Goal: Task Accomplishment & Management: Use online tool/utility

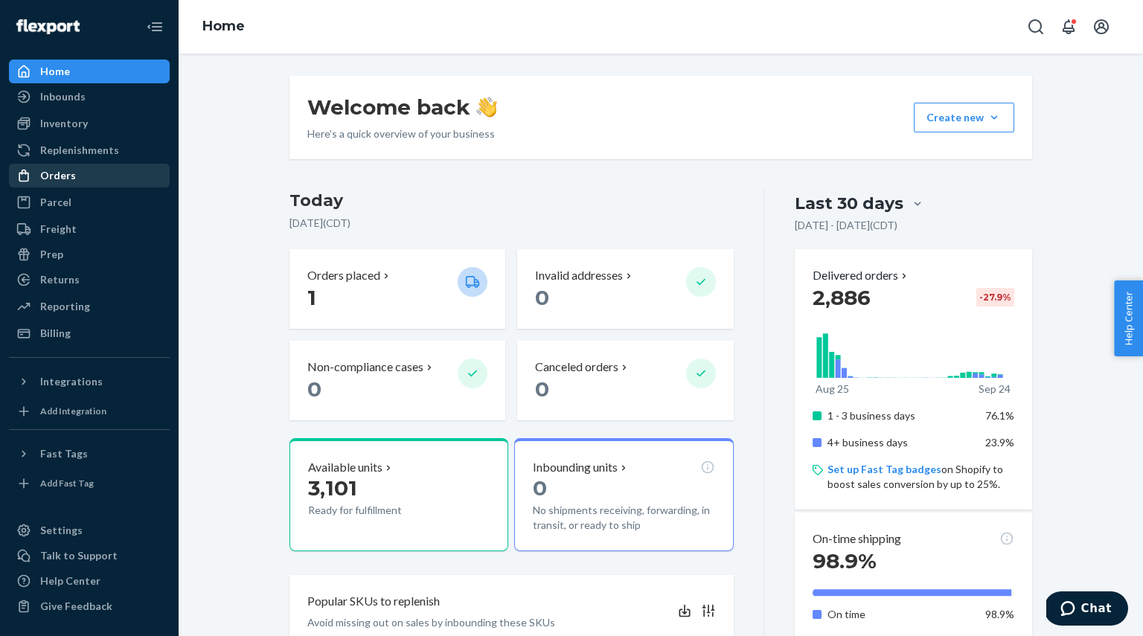
click at [58, 176] on div "Orders" at bounding box center [58, 175] width 36 height 15
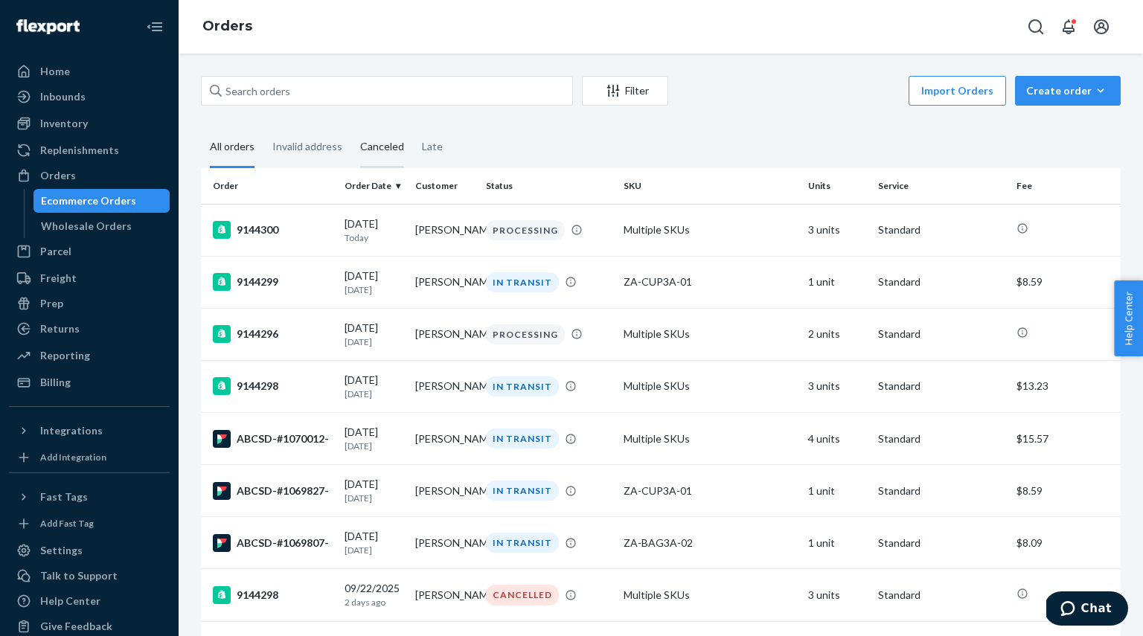
click at [377, 147] on div "Canceled" at bounding box center [382, 147] width 44 height 41
click at [351, 127] on input "Canceled" at bounding box center [351, 127] width 0 height 0
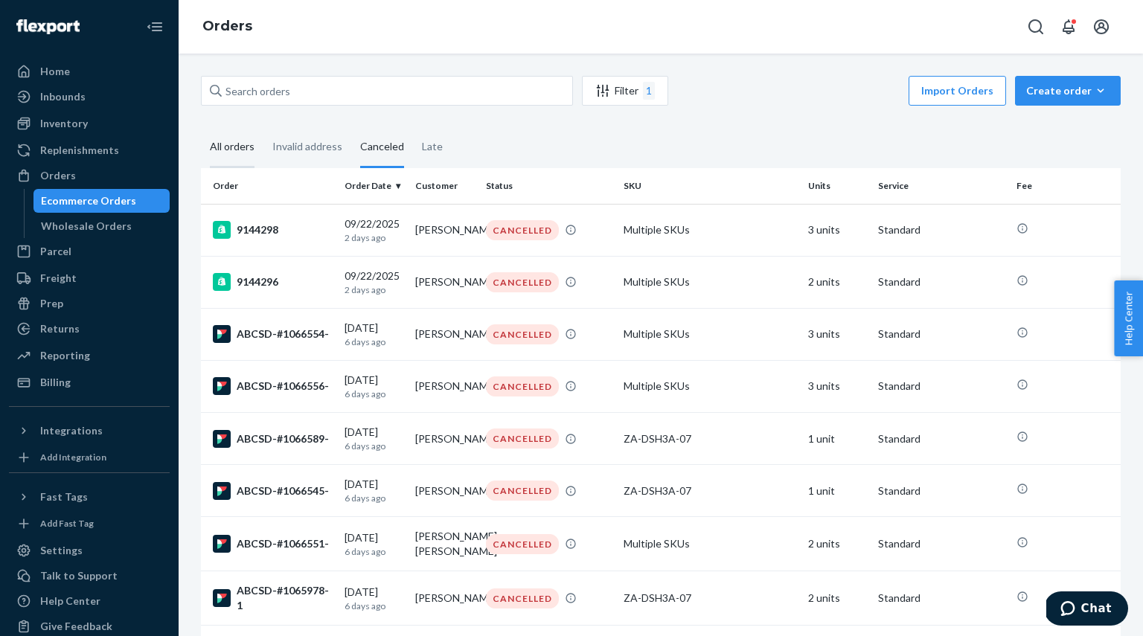
click at [221, 146] on div "All orders" at bounding box center [232, 147] width 45 height 41
click at [201, 127] on input "All orders" at bounding box center [201, 127] width 0 height 0
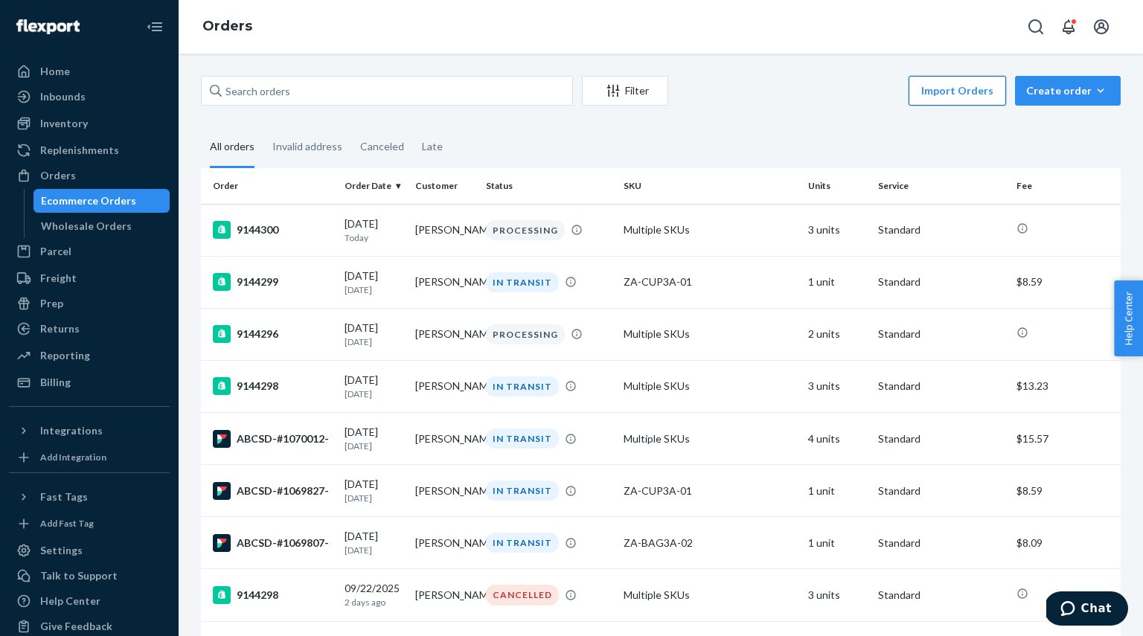
click at [970, 98] on button "Import Orders" at bounding box center [957, 91] width 97 height 30
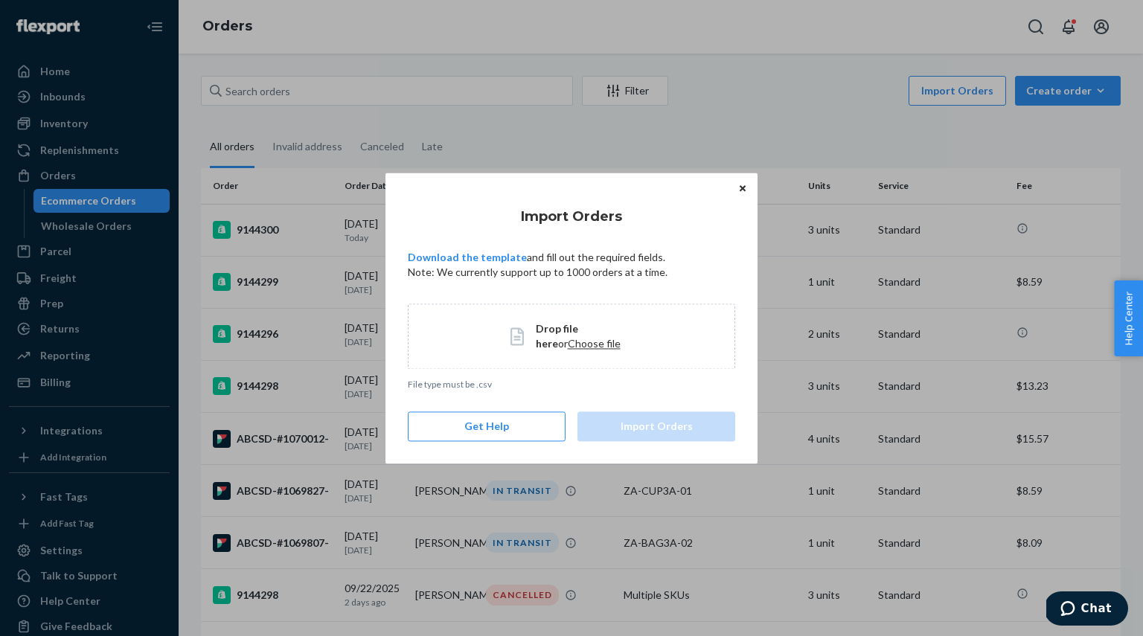
click at [568, 338] on span "Choose file" at bounding box center [594, 343] width 53 height 13
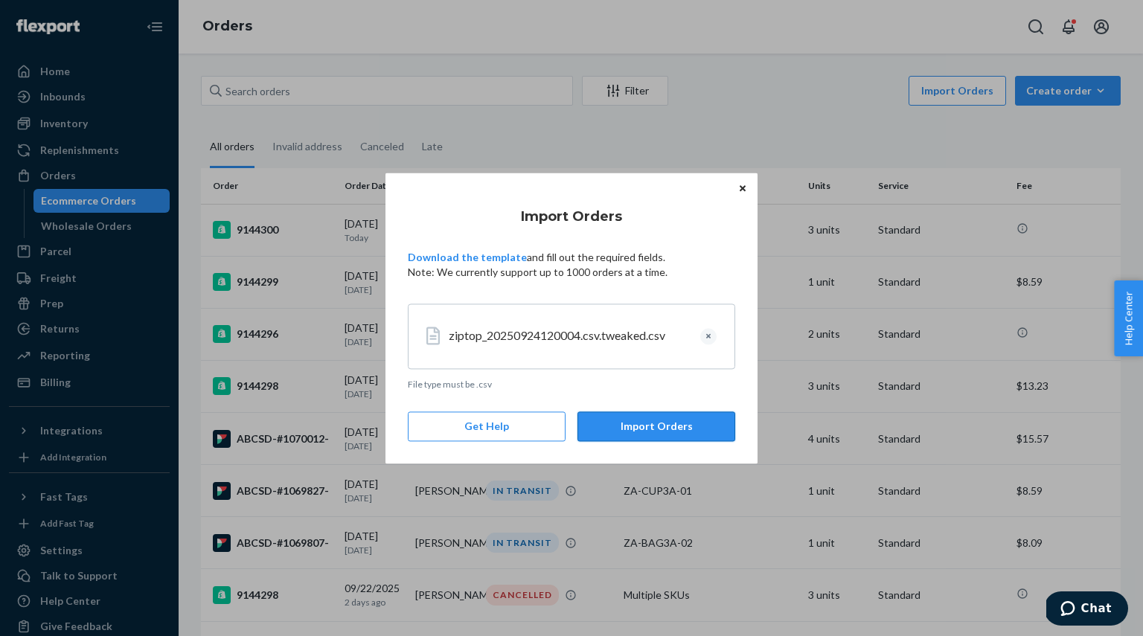
click at [653, 429] on button "Import Orders" at bounding box center [657, 427] width 158 height 30
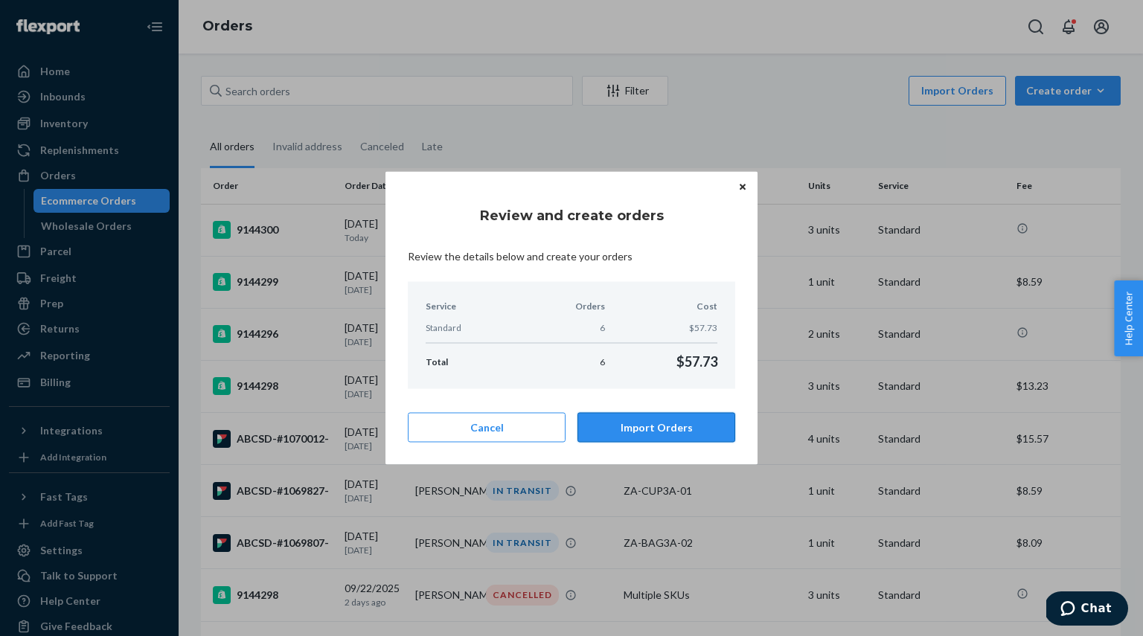
click at [643, 426] on button "Import Orders" at bounding box center [657, 428] width 158 height 30
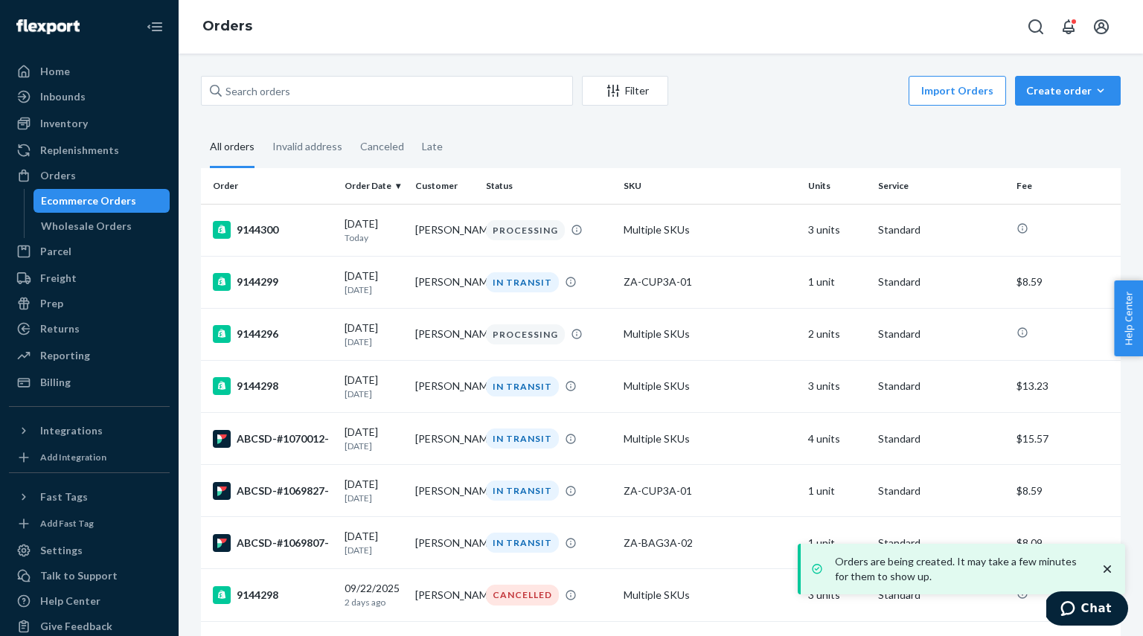
click at [1104, 568] on icon "close toast" at bounding box center [1107, 569] width 15 height 15
